Goal: Transaction & Acquisition: Purchase product/service

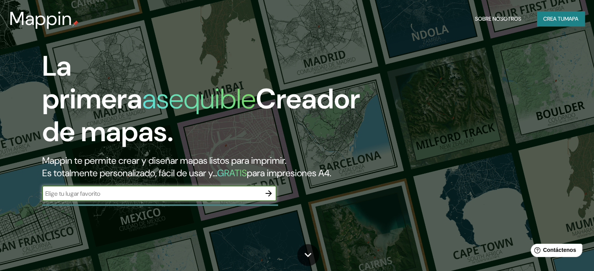
click at [544, 16] on font "Crea tu" at bounding box center [553, 18] width 21 height 7
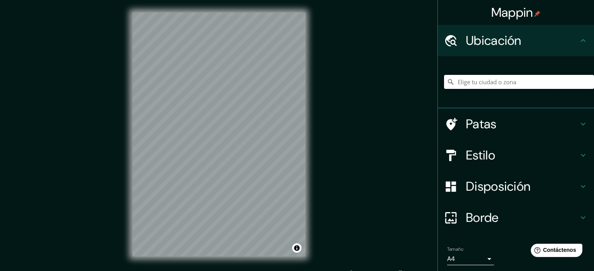
click at [466, 83] on input "Elige tu ciudad o zona" at bounding box center [519, 82] width 150 height 14
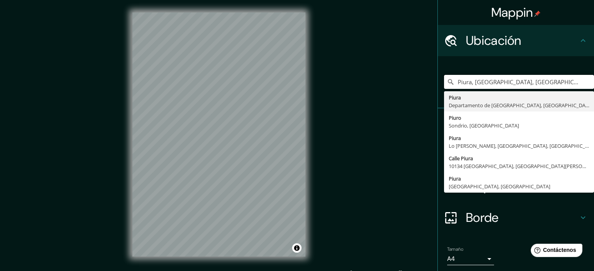
type input "Piura, [GEOGRAPHIC_DATA], [GEOGRAPHIC_DATA]"
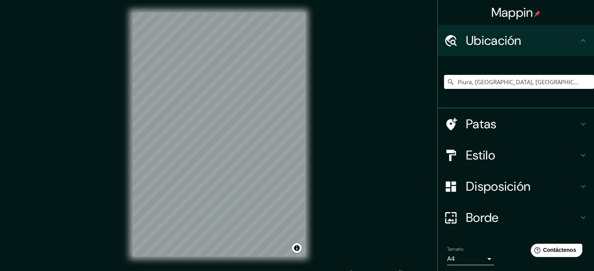
click at [99, 125] on div "Mappin Ubicación Piura, [GEOGRAPHIC_DATA], [GEOGRAPHIC_DATA] Piura [GEOGRAPHIC_…" at bounding box center [297, 141] width 594 height 282
click at [474, 120] on font "Patas" at bounding box center [481, 124] width 31 height 16
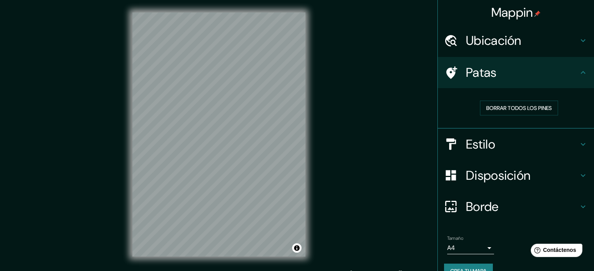
click at [489, 145] on font "Estilo" at bounding box center [480, 144] width 29 height 16
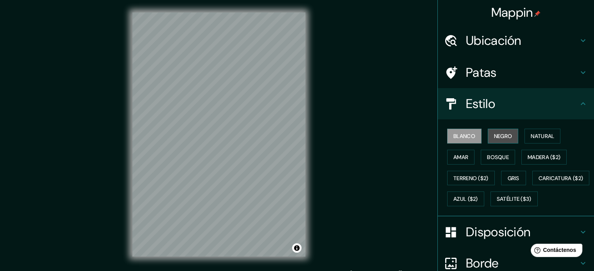
click at [505, 136] on font "Negro" at bounding box center [503, 136] width 18 height 7
click at [466, 140] on font "Blanco" at bounding box center [464, 136] width 22 height 10
click at [536, 137] on font "Natural" at bounding box center [542, 136] width 23 height 7
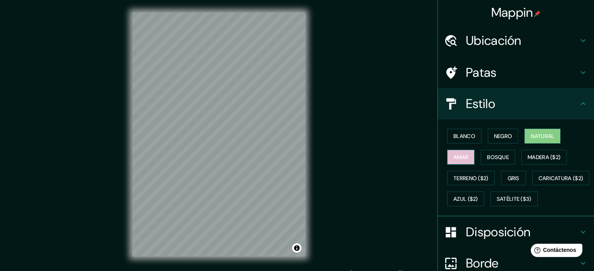
click at [454, 155] on font "Amar" at bounding box center [460, 157] width 15 height 7
click at [491, 161] on font "Bosque" at bounding box center [498, 157] width 22 height 10
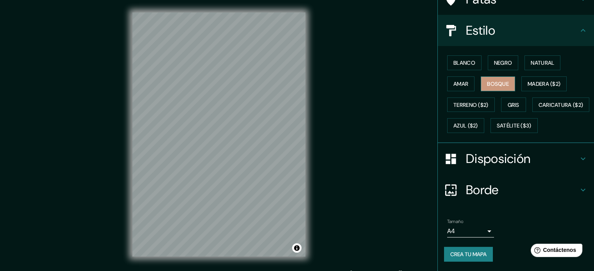
scroll to position [10, 0]
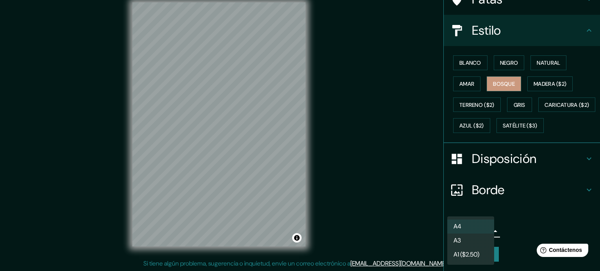
click at [464, 232] on body "Mappin Ubicación Piura, [GEOGRAPHIC_DATA], [GEOGRAPHIC_DATA] Piura [GEOGRAPHIC_…" at bounding box center [300, 125] width 600 height 271
click at [464, 249] on li "A1 ($2.50)" at bounding box center [470, 256] width 47 height 14
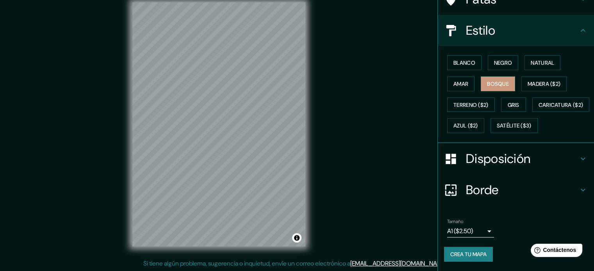
click at [533, 228] on div "Tamaño A1 ($2.50) a3" at bounding box center [516, 228] width 144 height 25
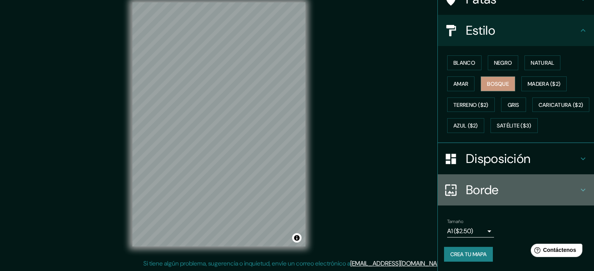
click at [513, 193] on h4 "Borde" at bounding box center [522, 190] width 112 height 16
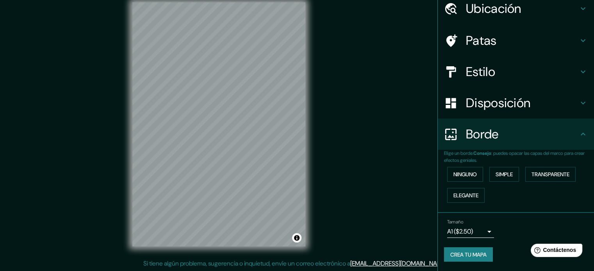
scroll to position [31, 0]
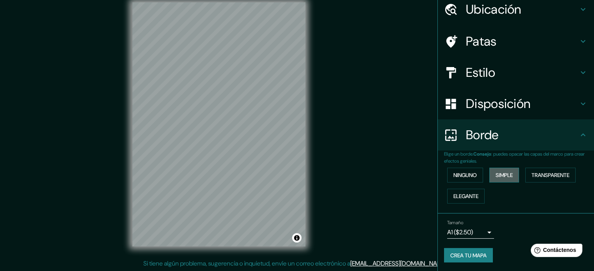
click at [498, 175] on font "Simple" at bounding box center [504, 175] width 17 height 7
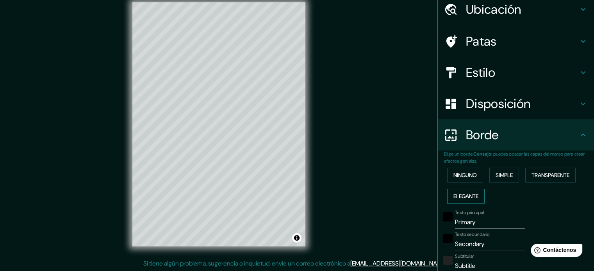
click at [462, 201] on button "Elegante" at bounding box center [465, 196] width 37 height 15
click at [532, 177] on font "Transparente" at bounding box center [551, 175] width 38 height 7
click at [463, 179] on font "Ninguno" at bounding box center [464, 175] width 23 height 10
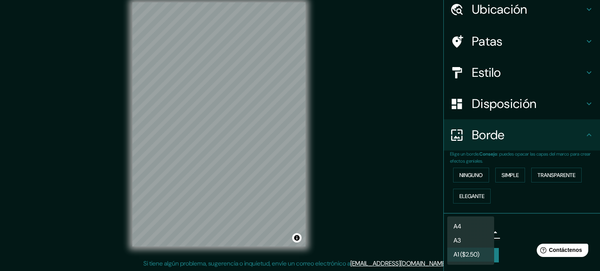
click at [480, 234] on body "Mappin Ubicación Piura, [GEOGRAPHIC_DATA], [GEOGRAPHIC_DATA] Piura [GEOGRAPHIC_…" at bounding box center [300, 125] width 600 height 271
click at [481, 239] on li "A3" at bounding box center [470, 241] width 47 height 14
type input "a4"
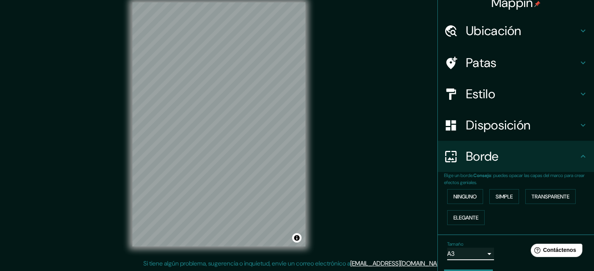
scroll to position [0, 0]
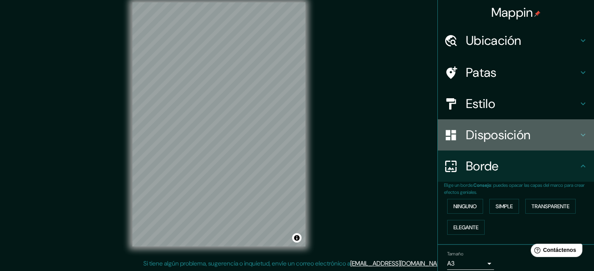
click at [503, 143] on font "Disposición" at bounding box center [498, 135] width 64 height 16
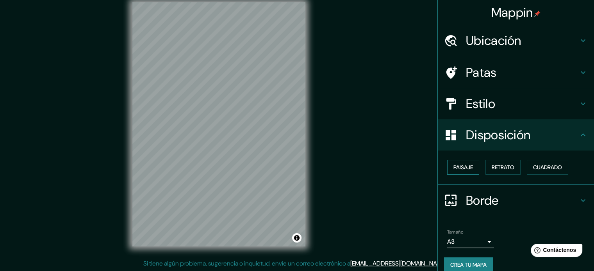
click at [466, 172] on font "Paisaje" at bounding box center [463, 167] width 20 height 10
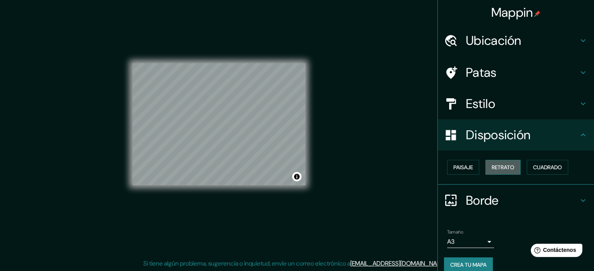
click at [505, 167] on font "Retrato" at bounding box center [503, 167] width 23 height 7
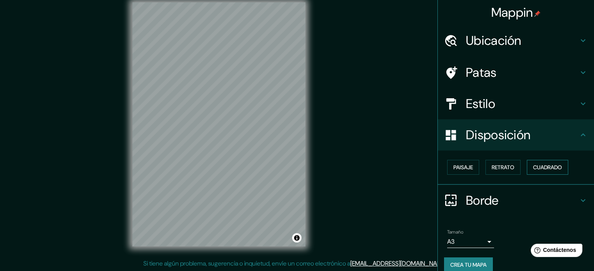
click at [553, 162] on button "Cuadrado" at bounding box center [547, 167] width 41 height 15
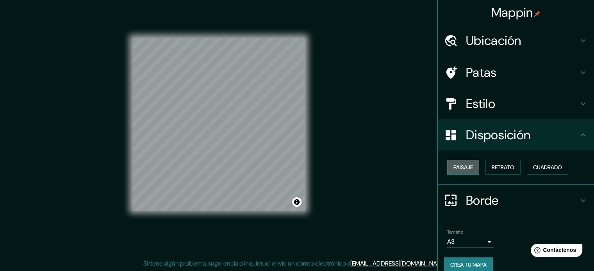
click at [462, 168] on font "Paisaje" at bounding box center [463, 167] width 20 height 7
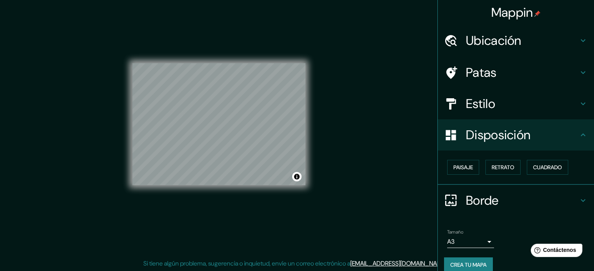
click at [498, 103] on h4 "Estilo" at bounding box center [522, 104] width 112 height 16
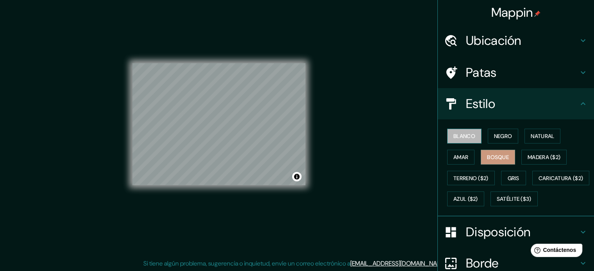
click at [453, 136] on font "Blanco" at bounding box center [464, 136] width 22 height 7
click at [540, 135] on font "Natural" at bounding box center [542, 136] width 23 height 7
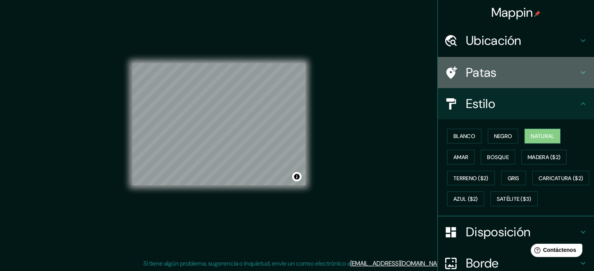
click at [472, 71] on font "Patas" at bounding box center [481, 72] width 31 height 16
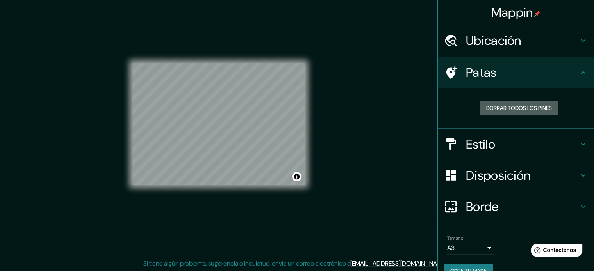
click at [515, 111] on font "Borrar todos los pines" at bounding box center [519, 108] width 66 height 7
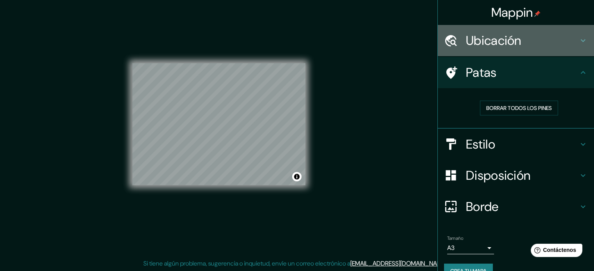
click at [472, 43] on font "Ubicación" at bounding box center [493, 40] width 55 height 16
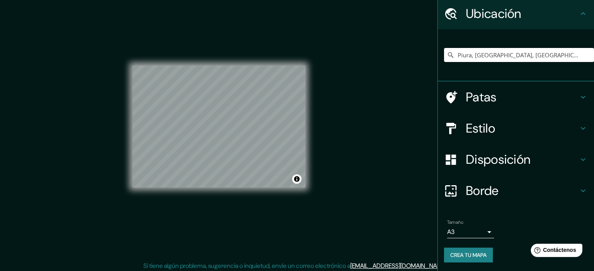
scroll to position [10, 0]
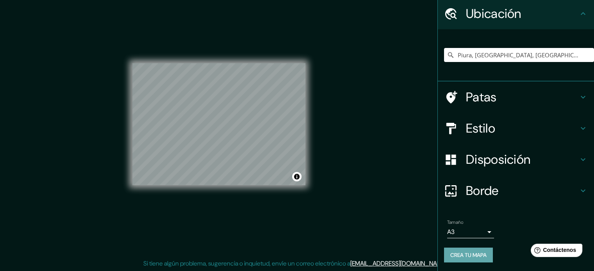
click at [476, 254] on font "Crea tu mapa" at bounding box center [468, 255] width 36 height 7
click at [470, 259] on font "Crea tu mapa" at bounding box center [468, 255] width 36 height 10
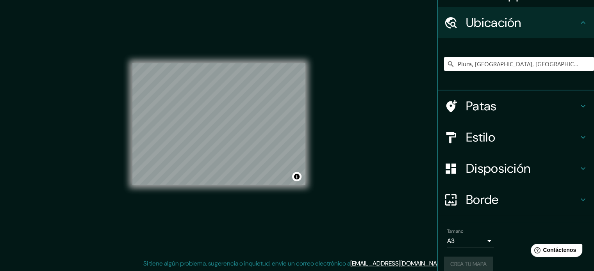
scroll to position [27, 0]
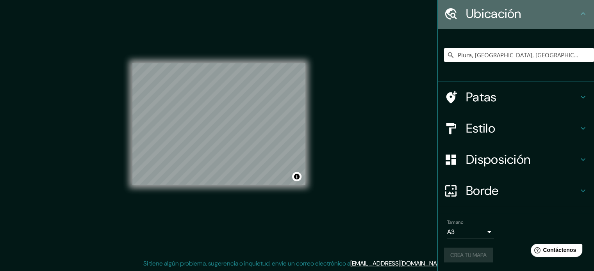
click at [577, 9] on div "Ubicación" at bounding box center [516, 13] width 156 height 31
drag, startPoint x: 578, startPoint y: 9, endPoint x: 576, endPoint y: 20, distance: 11.0
click at [578, 11] on icon at bounding box center [582, 13] width 9 height 9
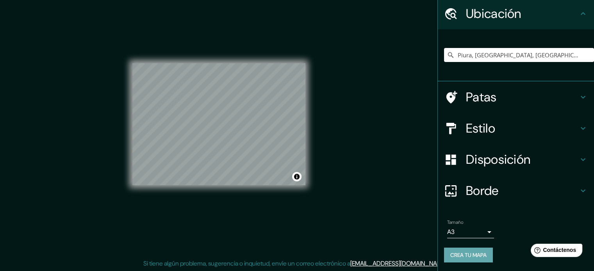
click at [465, 258] on font "Crea tu mapa" at bounding box center [468, 255] width 36 height 10
